Goal: Information Seeking & Learning: Learn about a topic

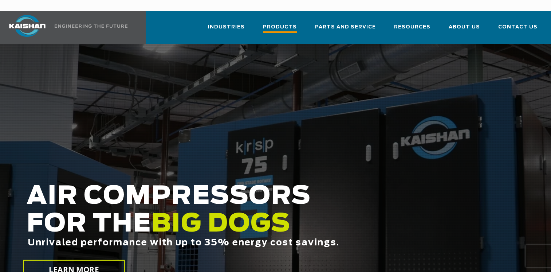
click at [287, 23] on span "Products" at bounding box center [280, 28] width 34 height 10
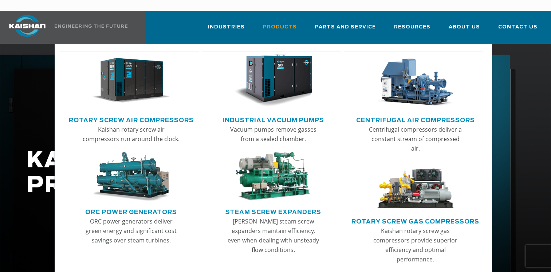
click at [108, 68] on img "Main menu" at bounding box center [131, 80] width 79 height 53
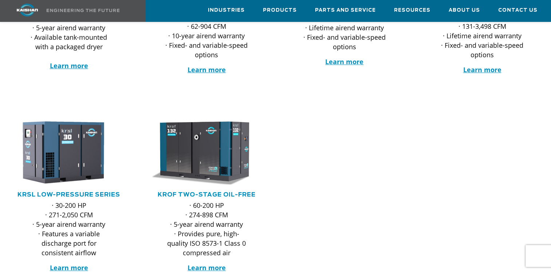
scroll to position [284, 0]
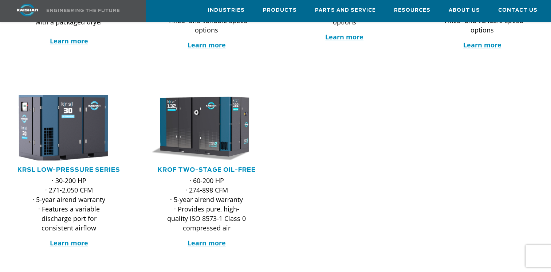
click at [62, 120] on img at bounding box center [63, 127] width 126 height 72
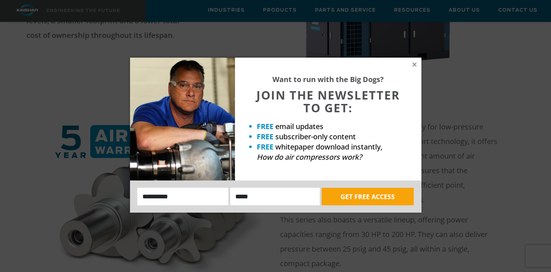
scroll to position [208, 0]
click at [413, 63] on icon at bounding box center [414, 64] width 4 height 4
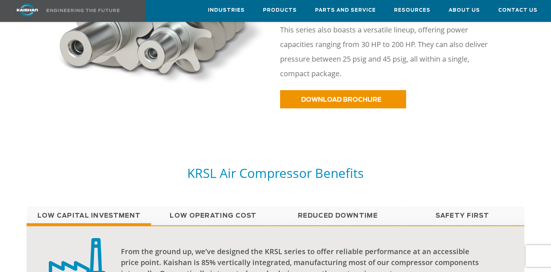
scroll to position [398, 0]
click at [338, 206] on link "Reduced Downtime" at bounding box center [337, 215] width 125 height 18
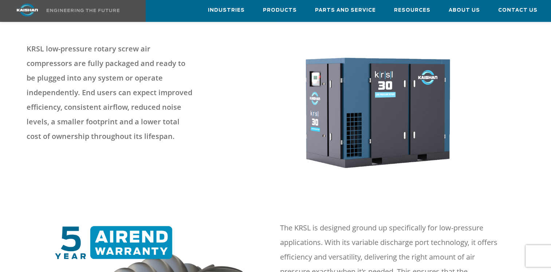
scroll to position [0, 0]
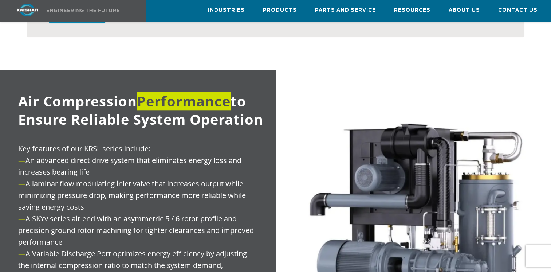
scroll to position [663, 0]
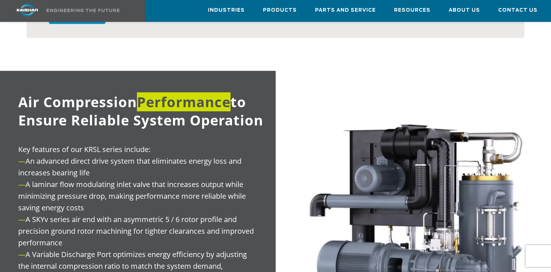
click at [279, 195] on img at bounding box center [414, 227] width 276 height 312
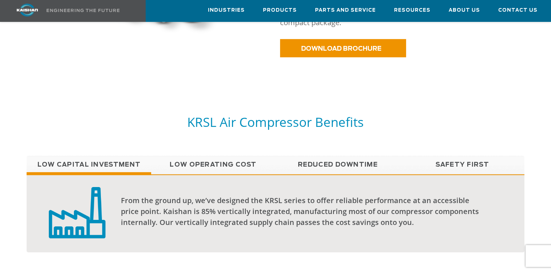
scroll to position [447, 0]
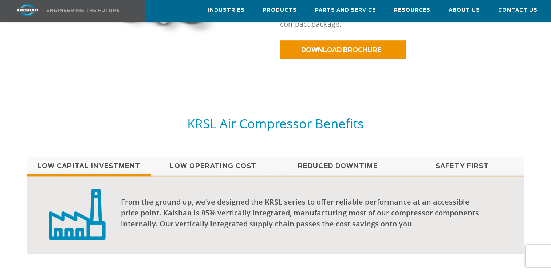
click at [243, 157] on link "Low Operating Cost" at bounding box center [213, 166] width 125 height 18
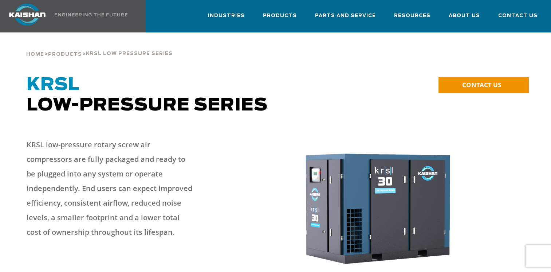
scroll to position [0, 0]
